Goal: Browse casually

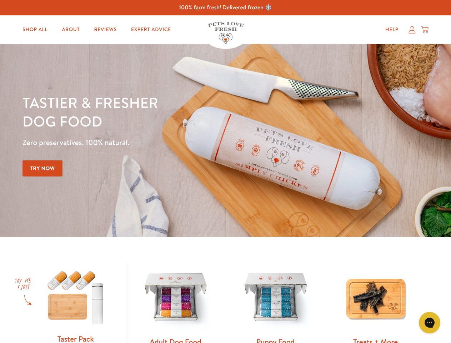
click at [225, 171] on div "Tastier & fresher dog food Zero preservatives. 100% natural. Try Now" at bounding box center [158, 140] width 271 height 94
click at [430, 323] on icon "Gorgias live chat" at bounding box center [429, 322] width 7 height 7
